Goal: Task Accomplishment & Management: Use online tool/utility

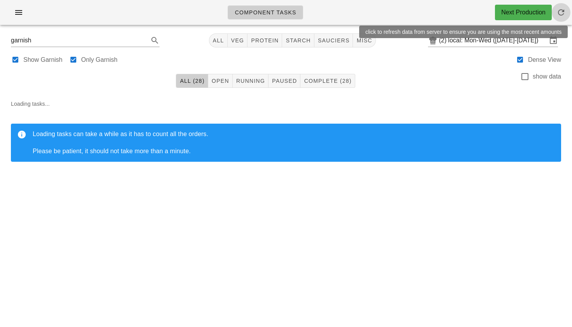
click at [561, 13] on icon "button" at bounding box center [561, 12] width 9 height 9
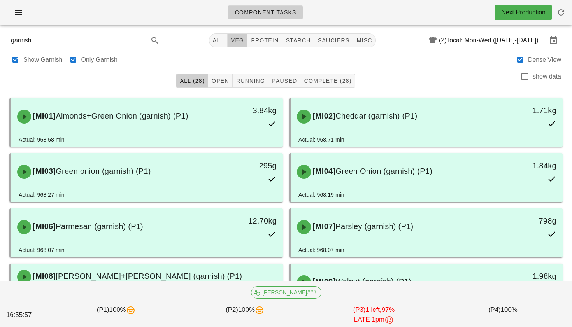
click at [233, 36] on button "veg" at bounding box center [238, 40] width 20 height 14
type input "team:veg"
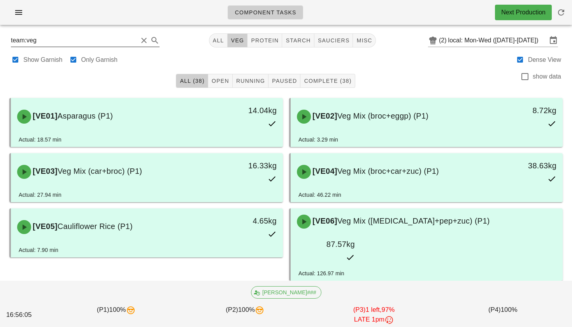
click at [139, 40] on button "Clear Search" at bounding box center [143, 40] width 9 height 9
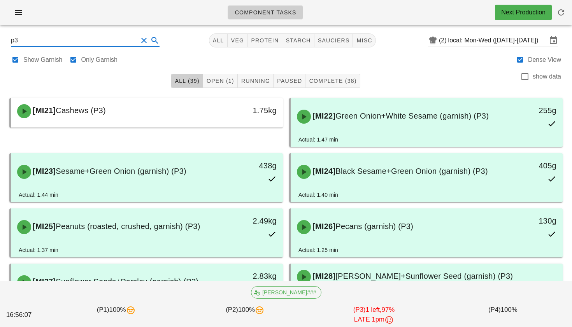
type input "p3"
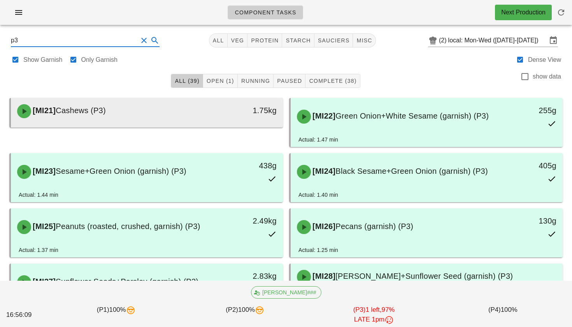
click at [141, 118] on div "[MI21] Cashews (P3)" at bounding box center [113, 111] width 202 height 23
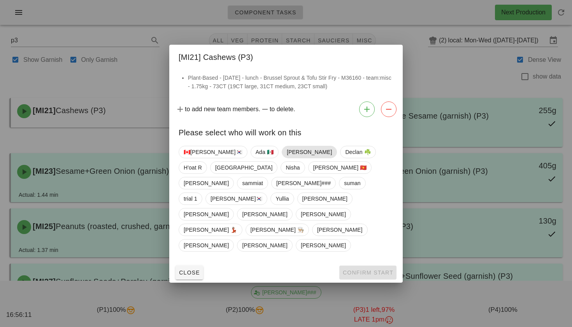
click at [287, 158] on span "[PERSON_NAME]" at bounding box center [309, 152] width 45 height 12
click at [347, 270] on span "Confirm Start" at bounding box center [368, 273] width 51 height 6
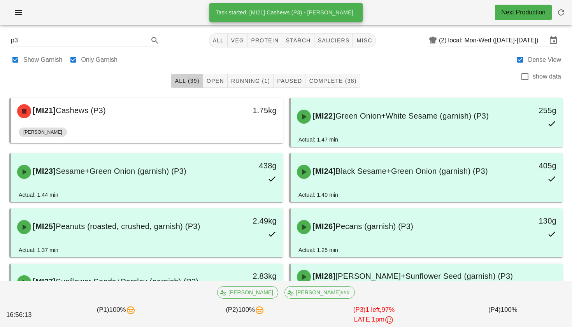
click at [152, 144] on div "[MI21] Cashews (P3) 1.75kg [PERSON_NAME]" at bounding box center [146, 122] width 280 height 55
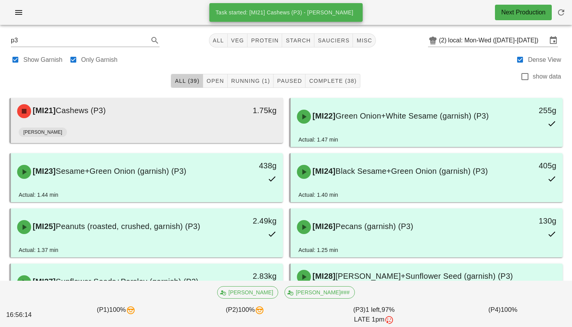
click at [169, 129] on div "[PERSON_NAME]" at bounding box center [147, 134] width 257 height 19
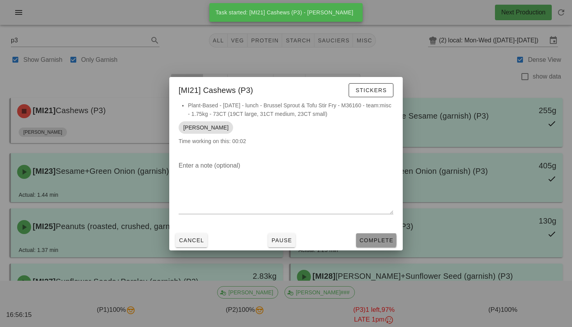
click at [371, 238] on span "Complete" at bounding box center [376, 241] width 34 height 6
